Goal: Check status: Check status

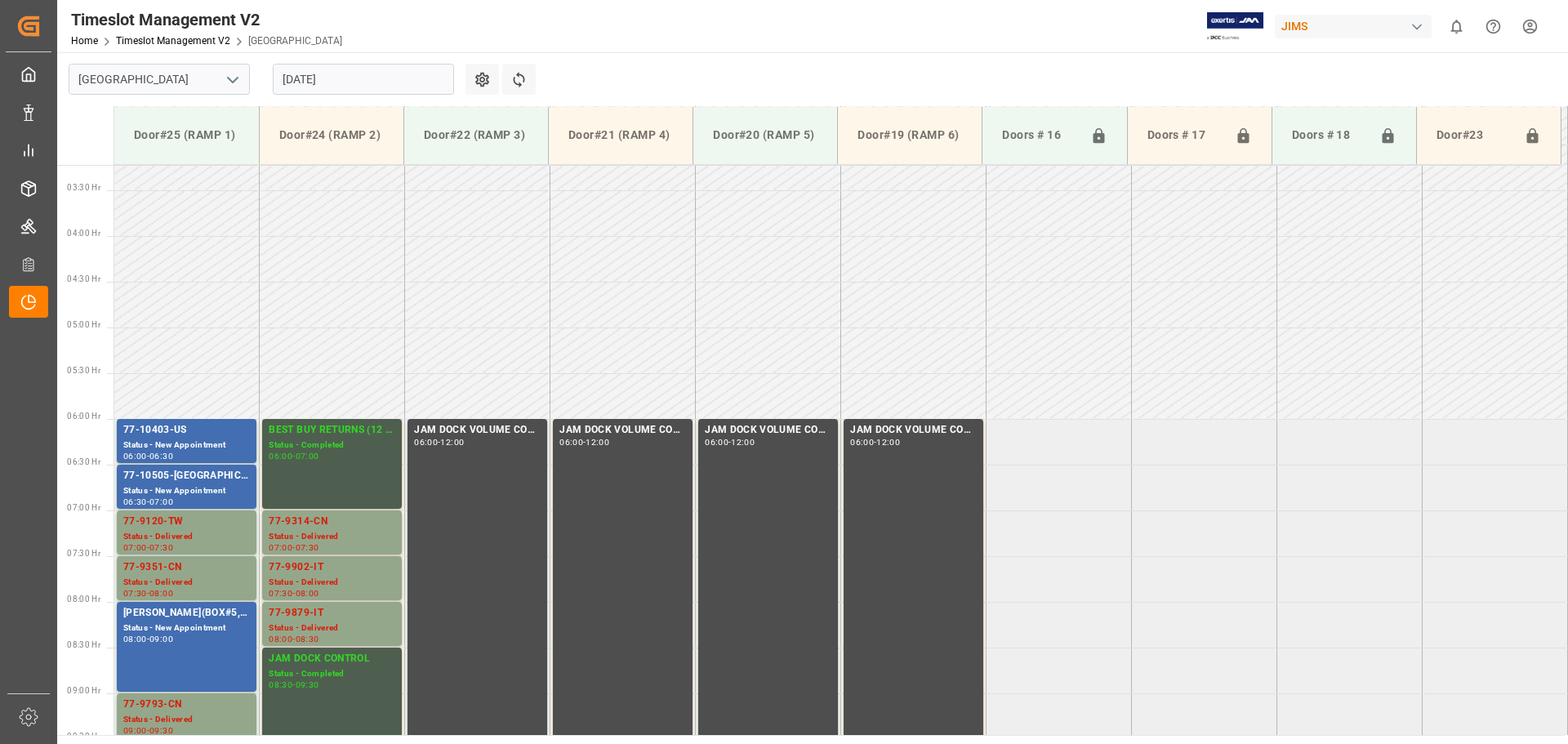
scroll to position [160, 0]
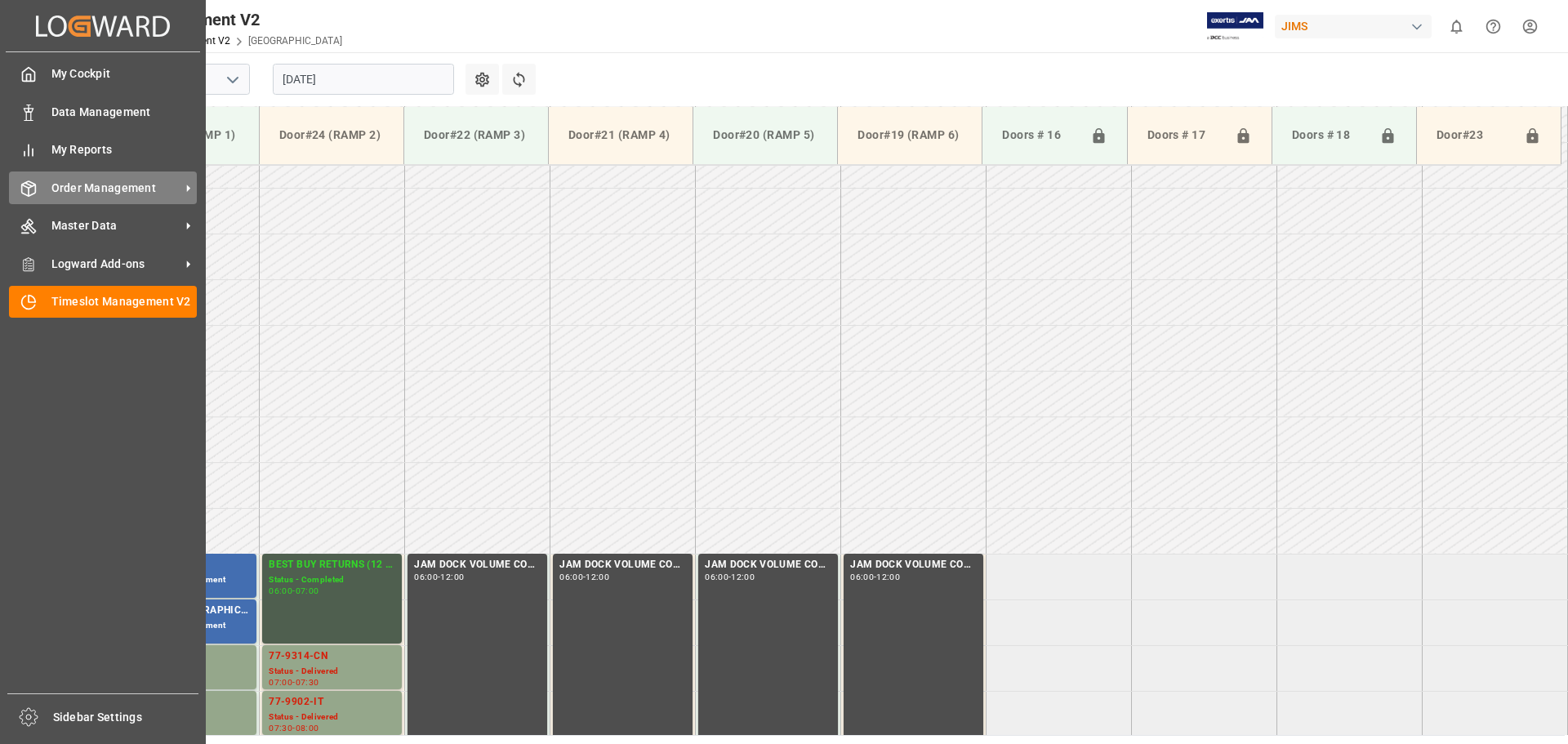
click at [56, 189] on span "Order Management" at bounding box center [116, 189] width 129 height 17
click at [148, 191] on span "Order Management" at bounding box center [116, 189] width 129 height 17
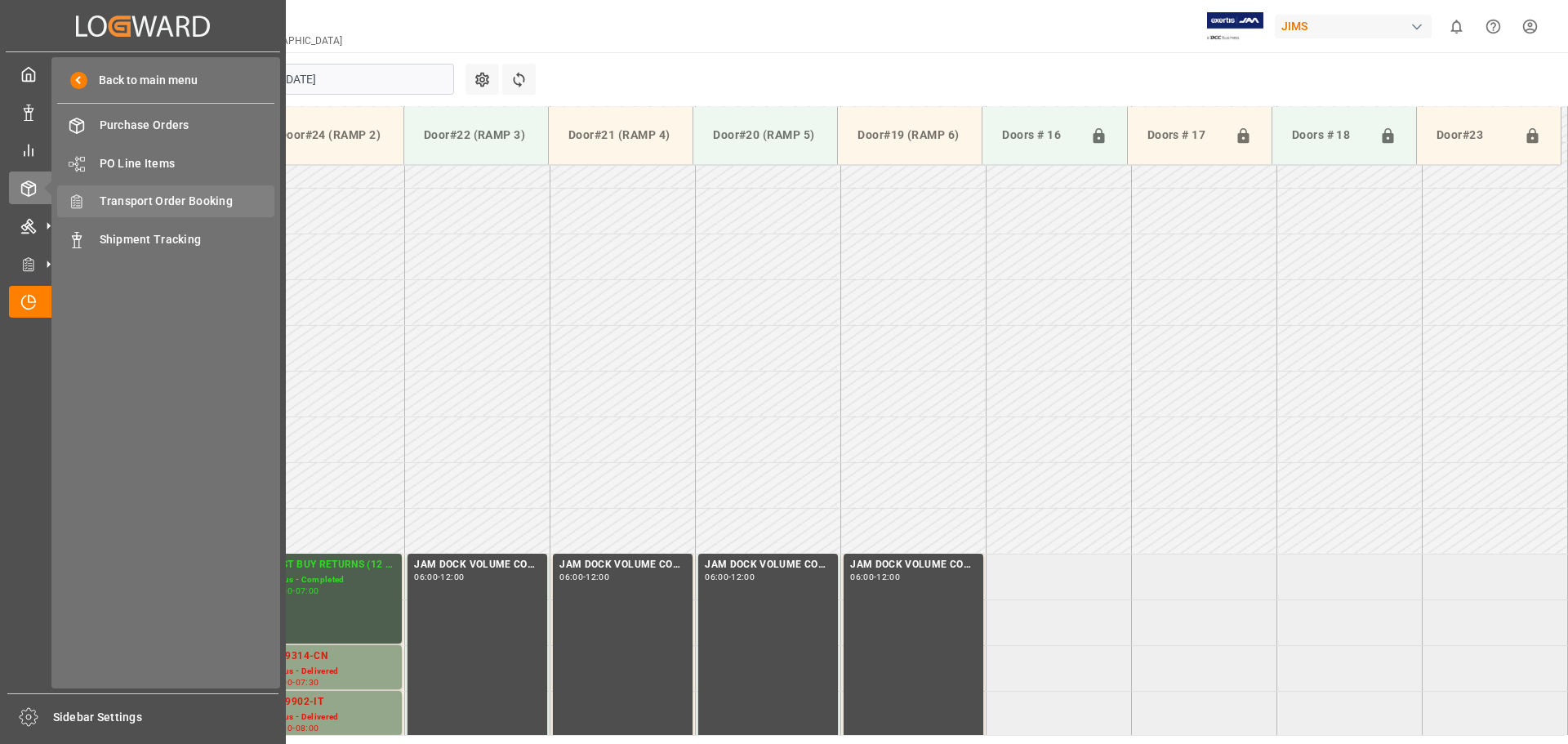
click at [216, 198] on span "Transport Order Booking" at bounding box center [187, 201] width 175 height 17
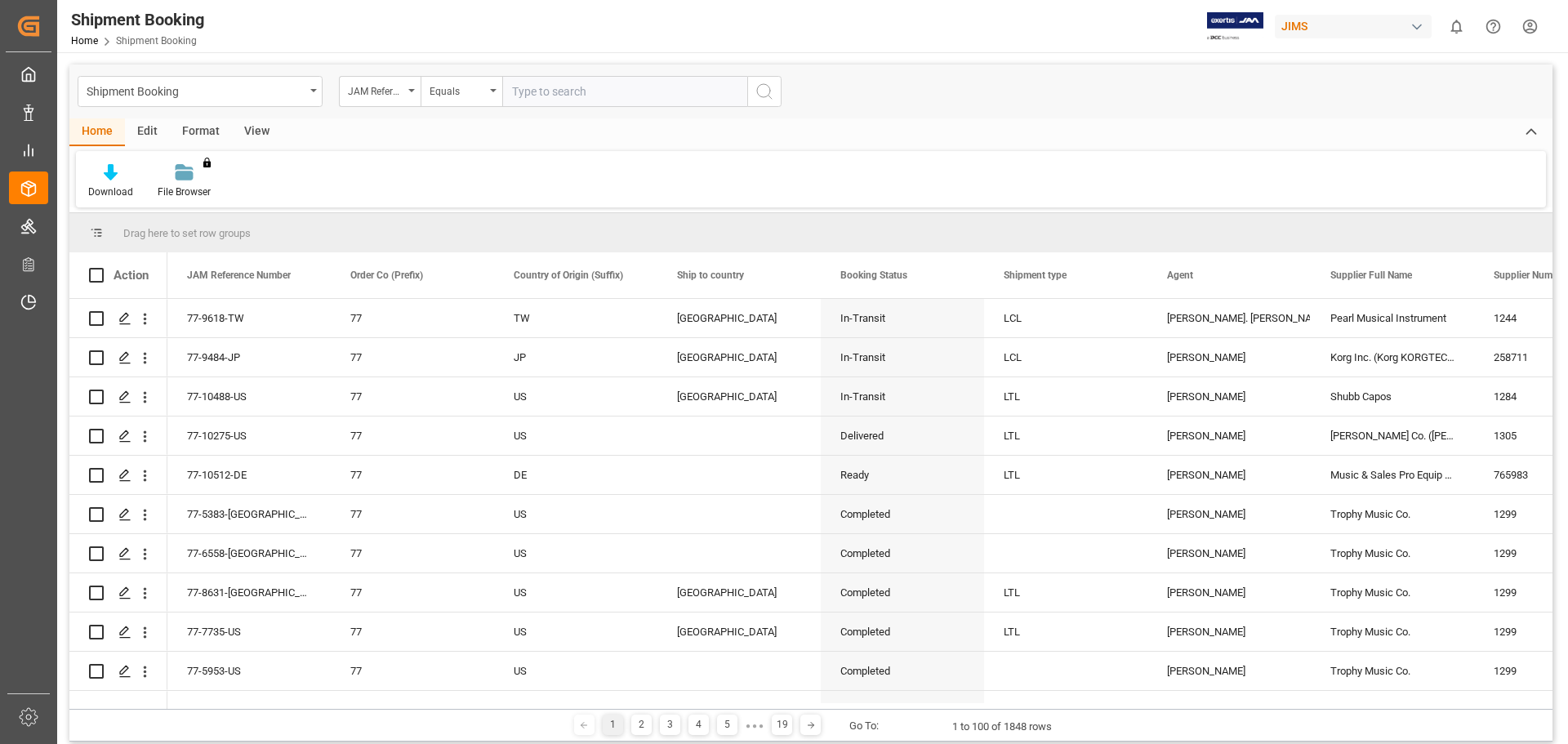
click at [601, 87] on input "text" at bounding box center [625, 91] width 245 height 31
paste input "77-9401-CN"
type input "77-9401-CN"
click at [772, 98] on icon "search button" at bounding box center [764, 91] width 19 height 19
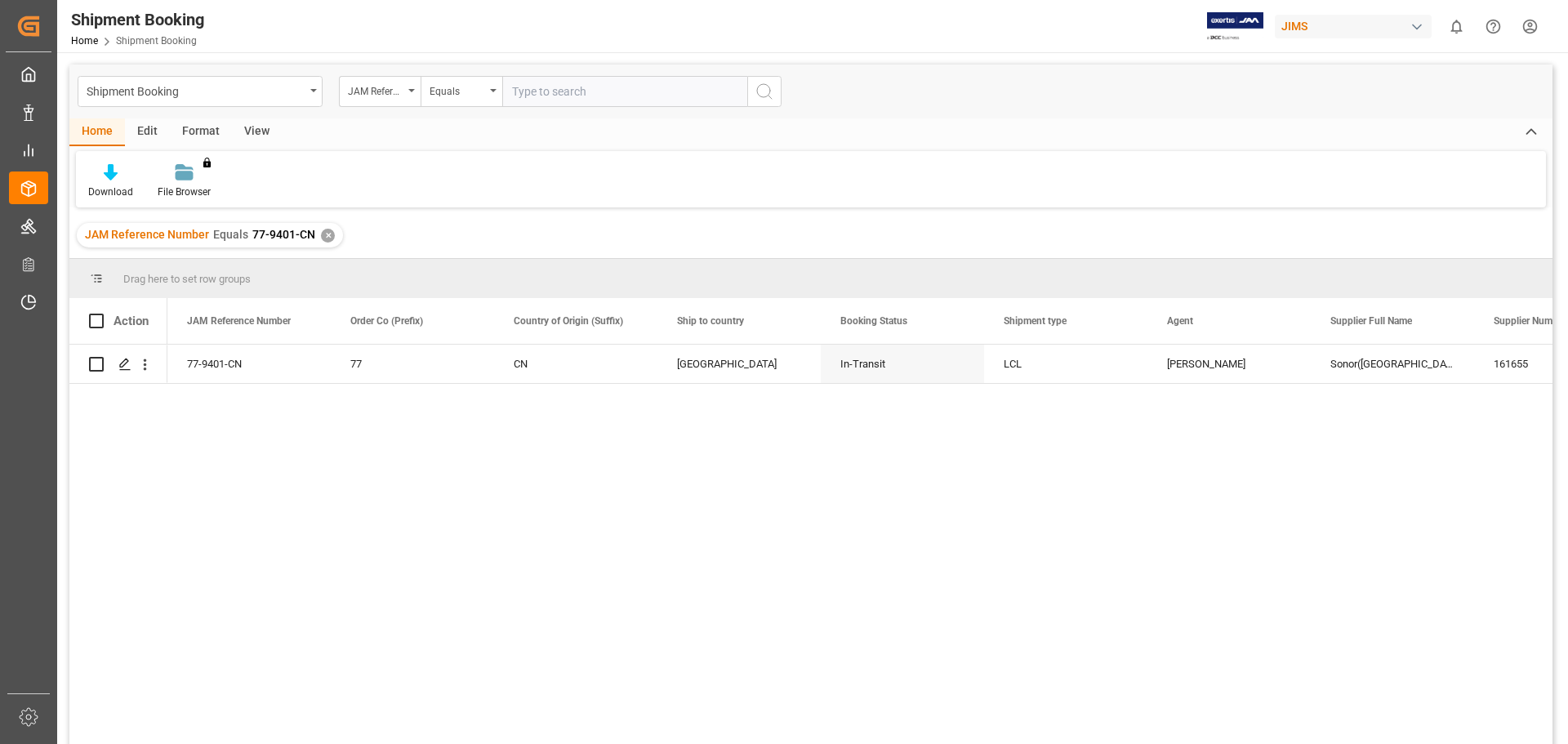
click at [609, 102] on input "text" at bounding box center [625, 91] width 245 height 31
paste input "77-9401-CN"
type input "77-9401-CN"
click at [779, 102] on button "search button" at bounding box center [764, 91] width 34 height 31
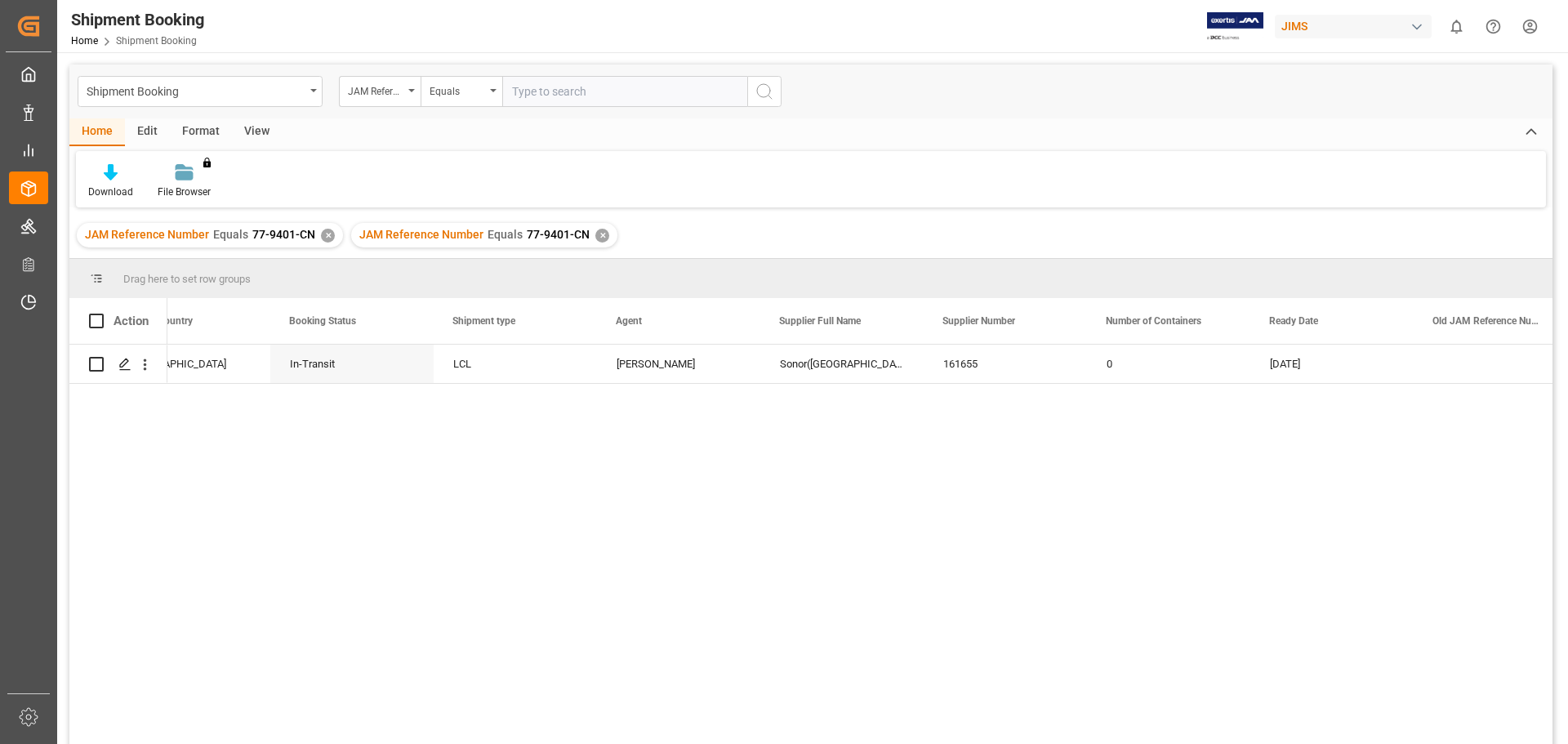
scroll to position [0, 550]
click at [317, 233] on div "JAM Reference Number Equals 77-9401-CN ✕" at bounding box center [210, 236] width 266 height 25
click at [326, 231] on div "✕" at bounding box center [328, 236] width 13 height 13
click at [660, 429] on div "CN Canada In-Transit LCL [PERSON_NAME]([GEOGRAPHIC_DATA]) 161655 0 [DATE]" at bounding box center [860, 550] width 1385 height 410
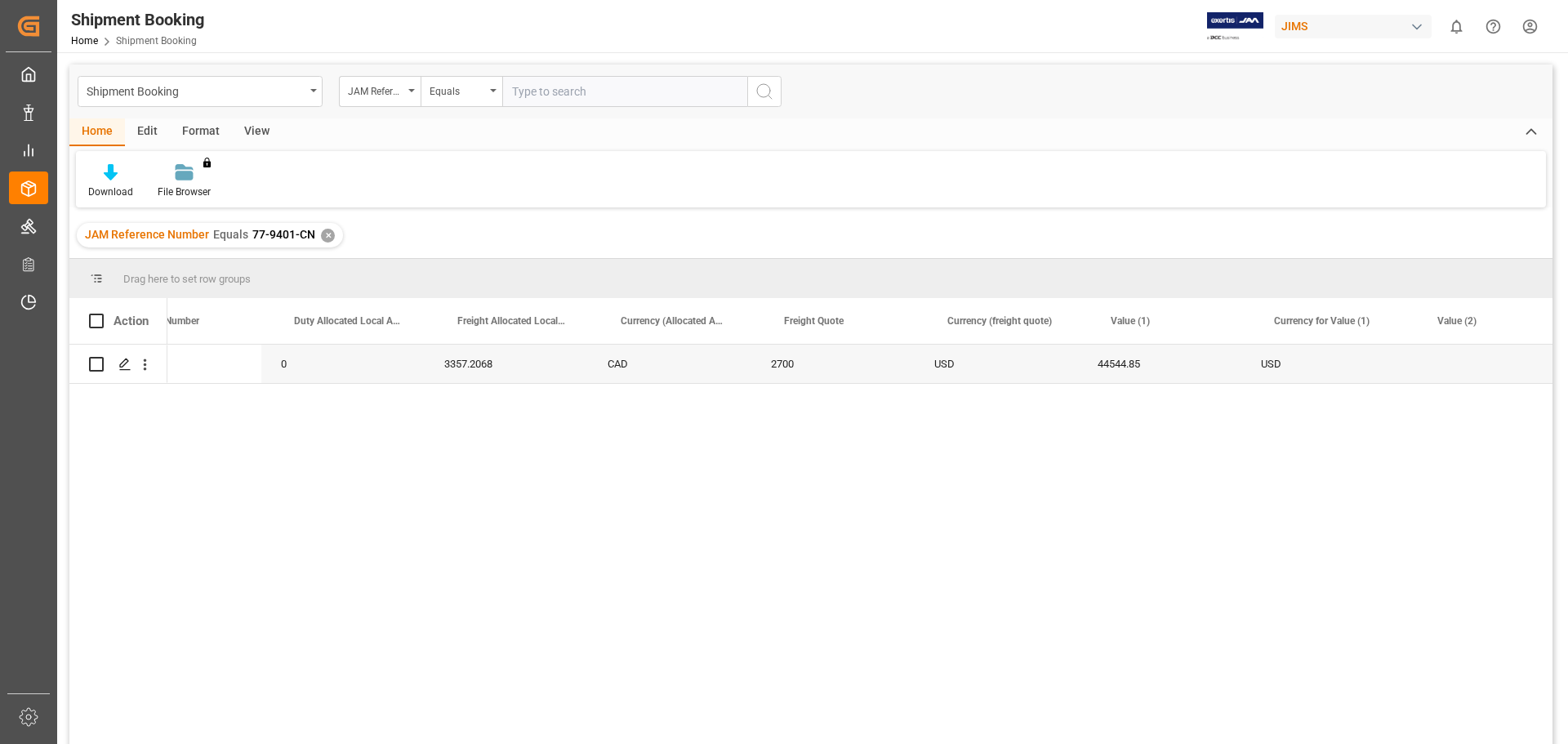
scroll to position [0, 3159]
click at [1076, 446] on div "0 3357.2068 CAD 2700 USD 44544.85 USD DMCNSY054089" at bounding box center [860, 550] width 1385 height 410
click at [637, 504] on div "0 3357.2068 CAD 2700 USD 44544.85 USD DMCNSY054089" at bounding box center [860, 550] width 1385 height 410
click at [1044, 638] on div "0 3357.2068 CAD 2700 USD 44544.85 USD DMCNSY054089" at bounding box center [860, 550] width 1385 height 410
click at [324, 235] on div "✕" at bounding box center [328, 236] width 13 height 13
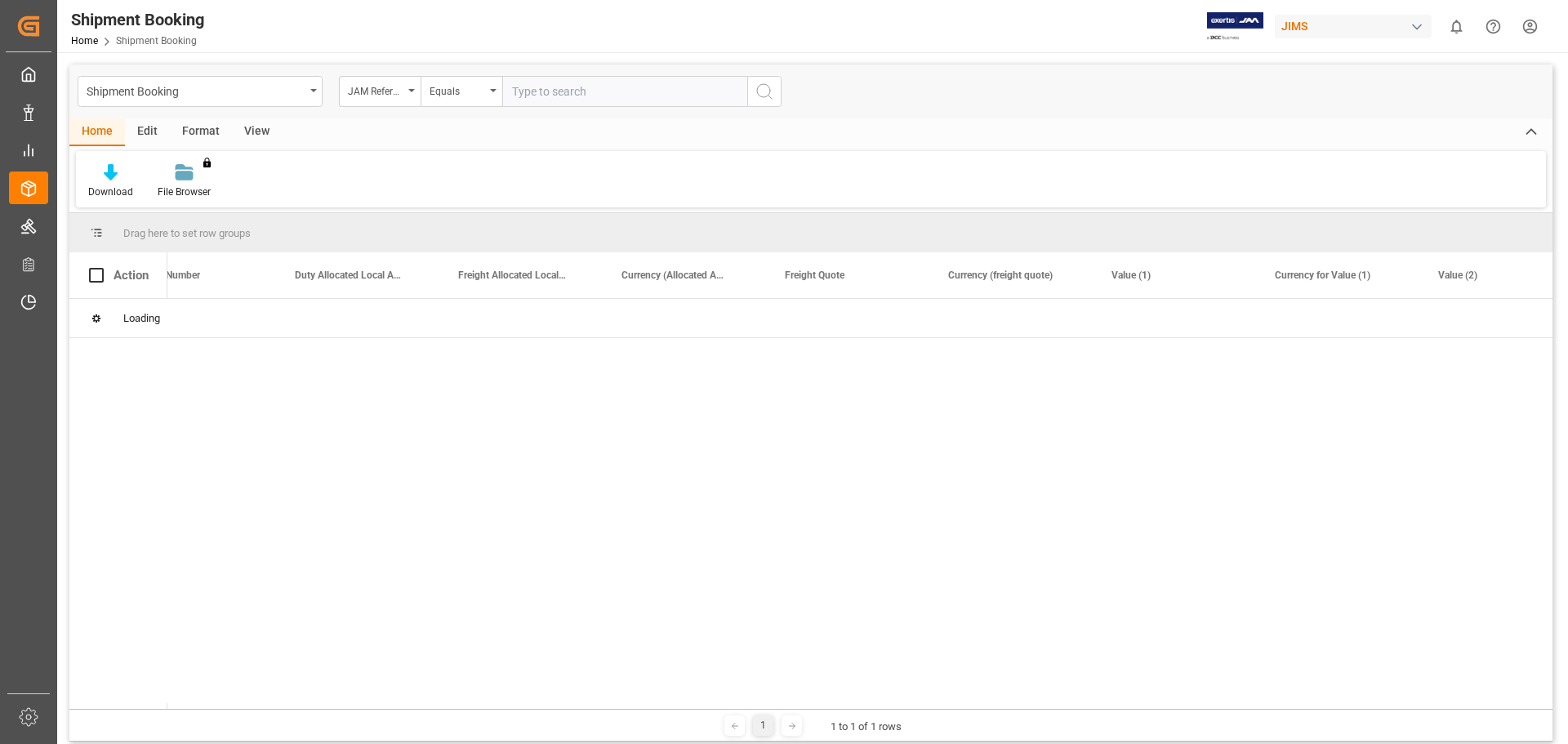
click at [572, 94] on input "text" at bounding box center [625, 91] width 245 height 31
paste input "77-9577-CN"
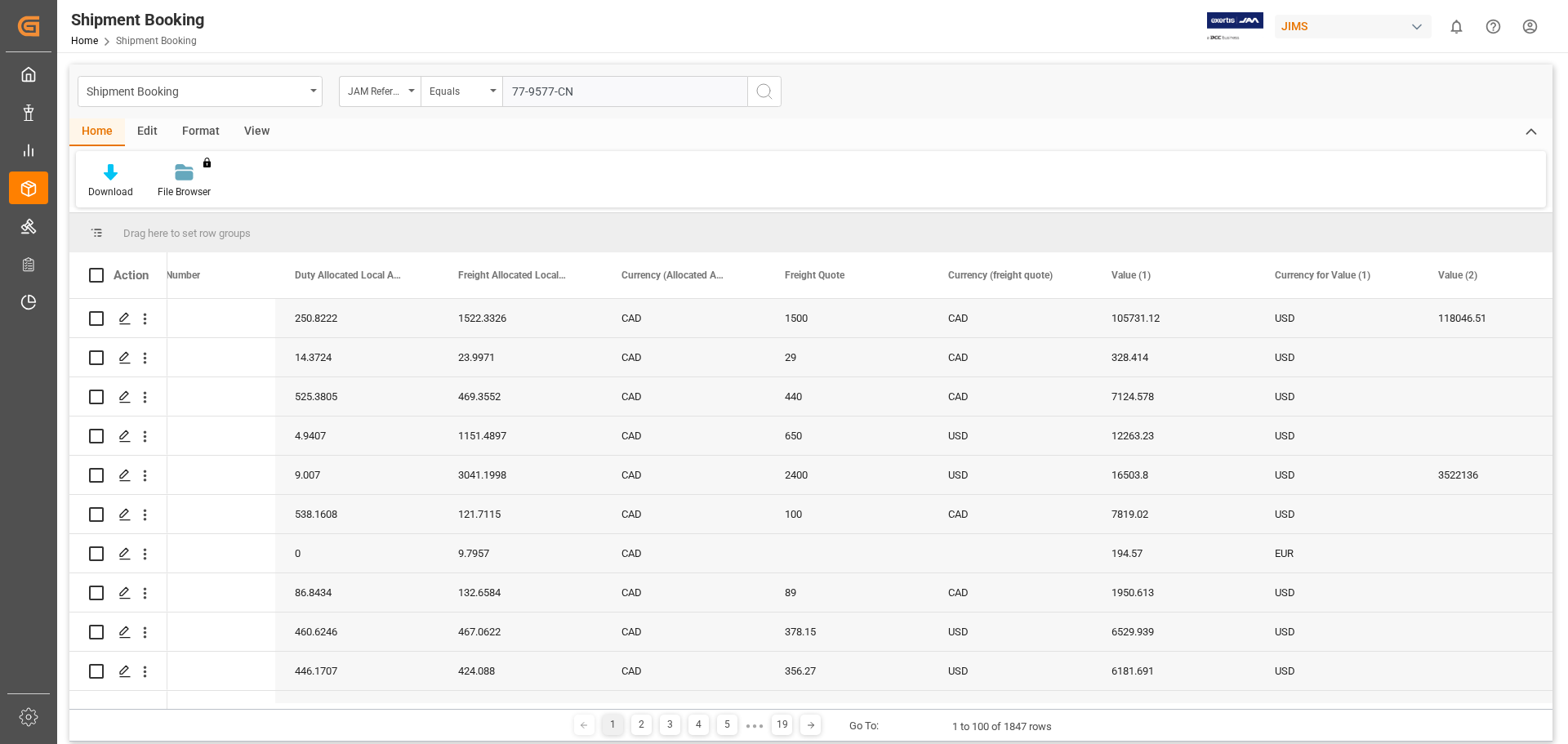
type input "77-9577-CN"
click at [770, 100] on icon "search button" at bounding box center [764, 91] width 19 height 19
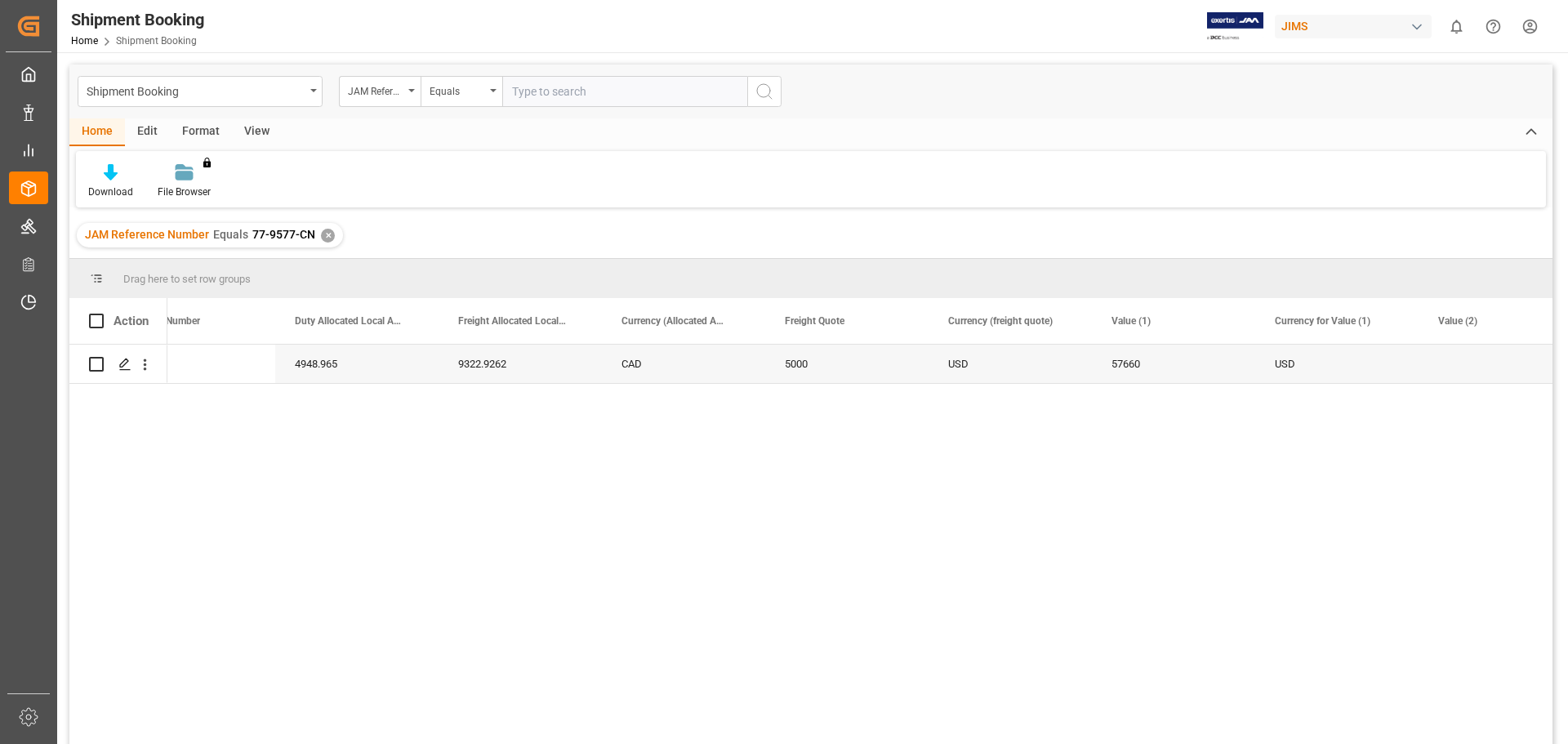
click at [329, 237] on div "✕" at bounding box center [328, 236] width 13 height 13
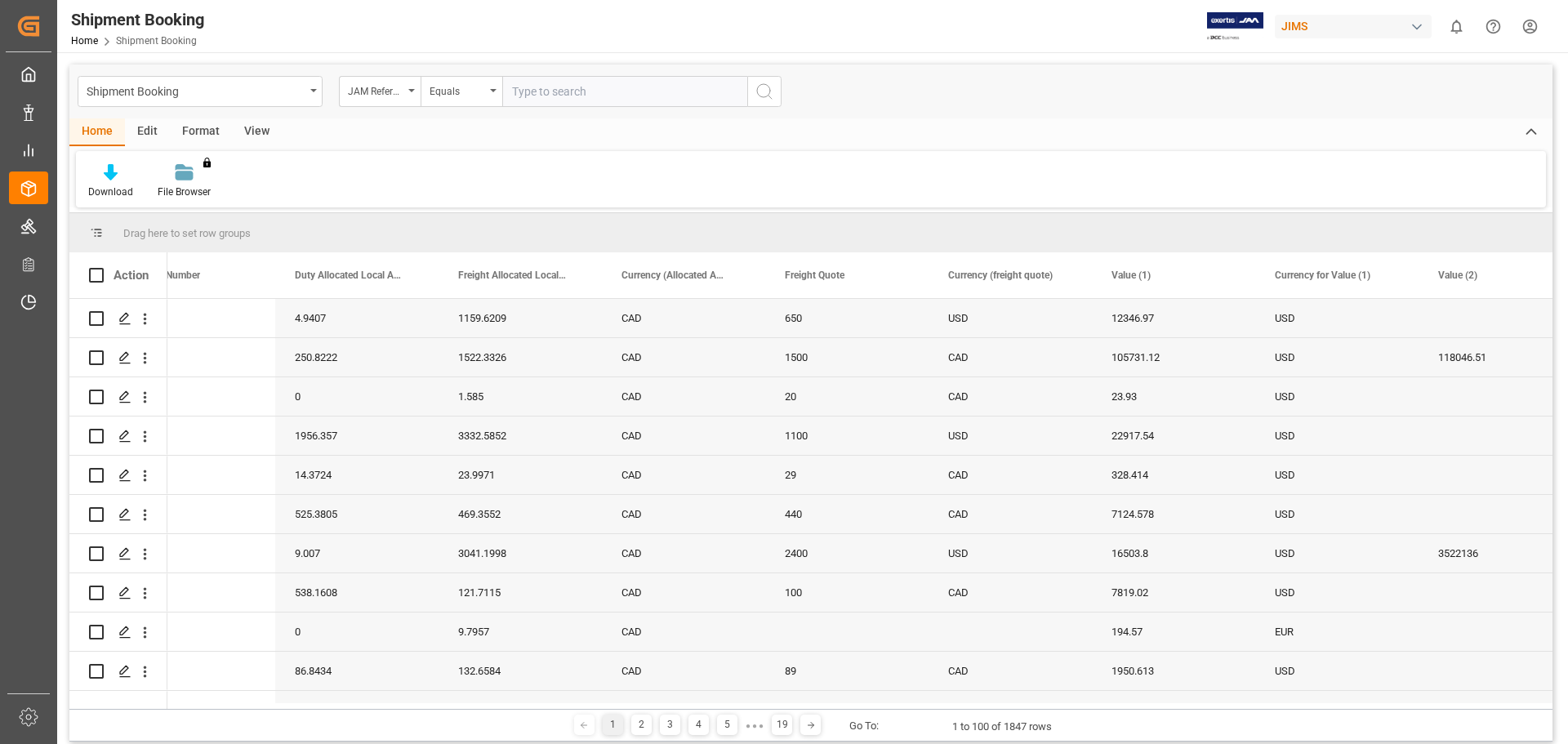
click at [630, 97] on input "text" at bounding box center [625, 91] width 245 height 31
paste input "77-9120-TW"
type input "77-9120-TW"
click at [754, 94] on button "search button" at bounding box center [764, 91] width 34 height 31
